Goal: Find specific page/section: Find specific page/section

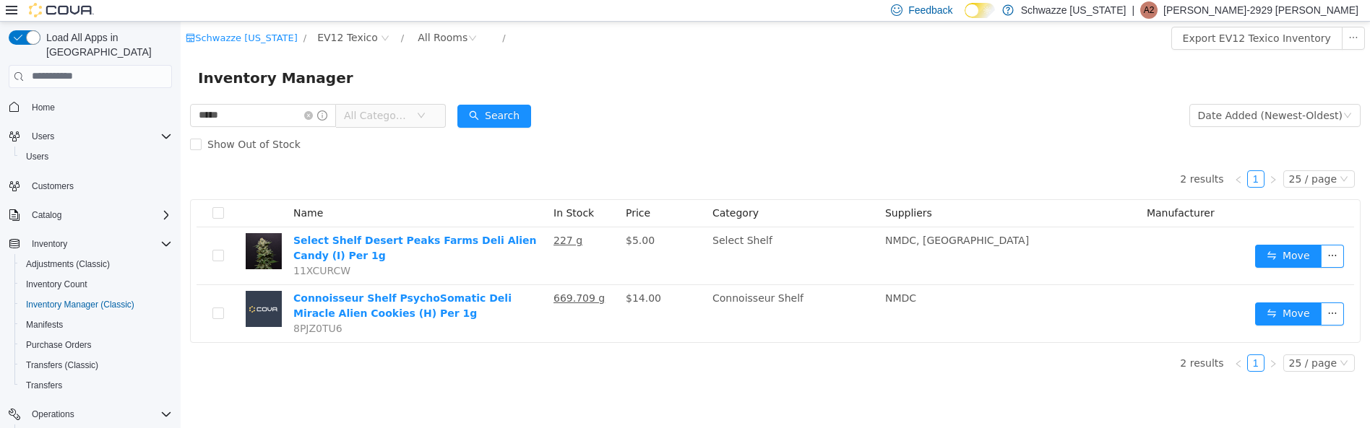
scroll to position [66, 0]
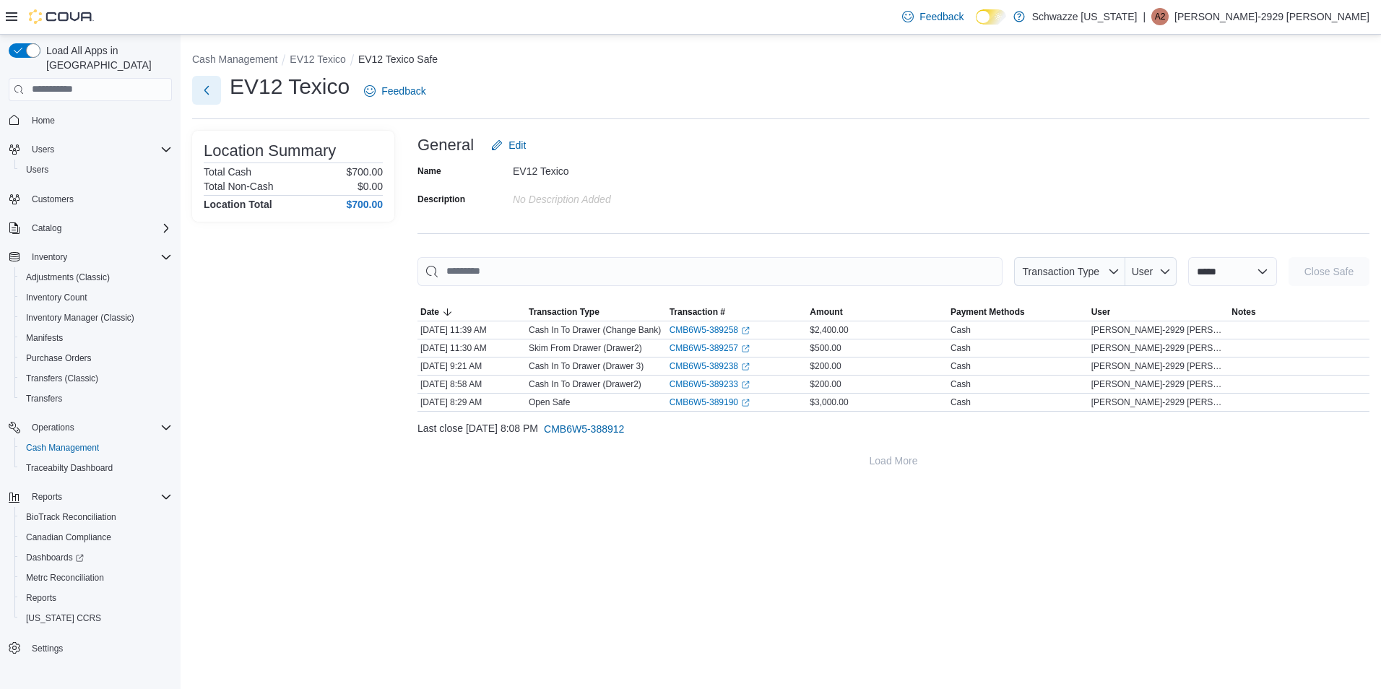
click at [205, 87] on button "Next" at bounding box center [206, 90] width 29 height 29
